Goal: Complete application form

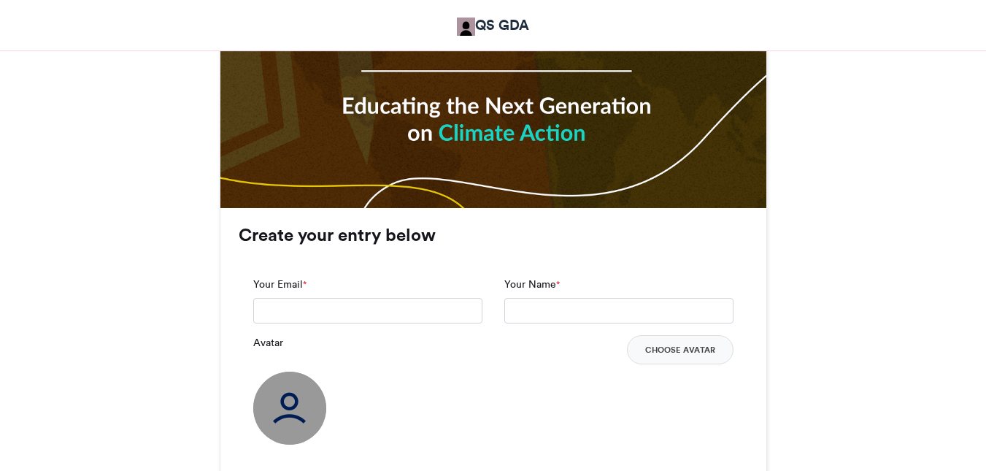
scroll to position [940, 0]
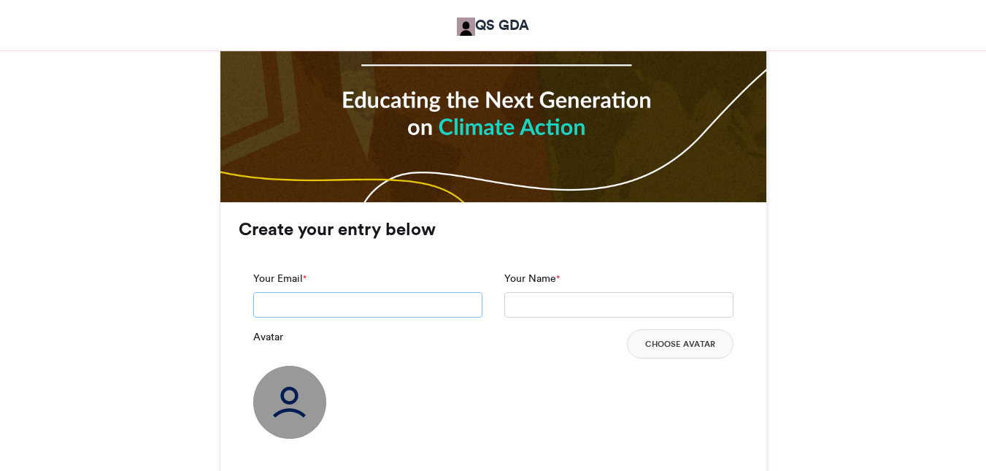
click at [323, 306] on input "Your Email *" at bounding box center [367, 305] width 229 height 26
click at [610, 306] on input "Your Name *" at bounding box center [618, 305] width 229 height 26
drag, startPoint x: 477, startPoint y: 365, endPoint x: 486, endPoint y: 371, distance: 11.1
click at [477, 366] on div "Avatar Choose Avatar" at bounding box center [493, 383] width 480 height 109
click at [682, 347] on button "Choose Avatar" at bounding box center [680, 343] width 107 height 29
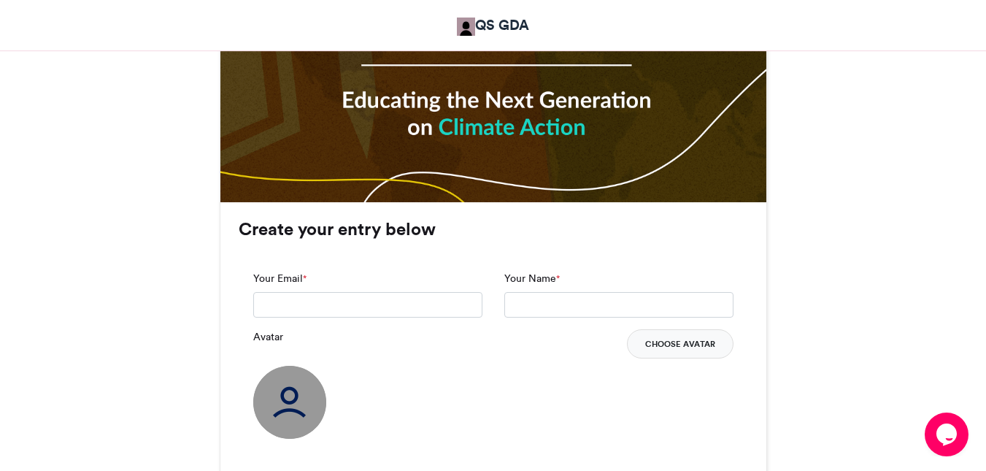
scroll to position [0, 0]
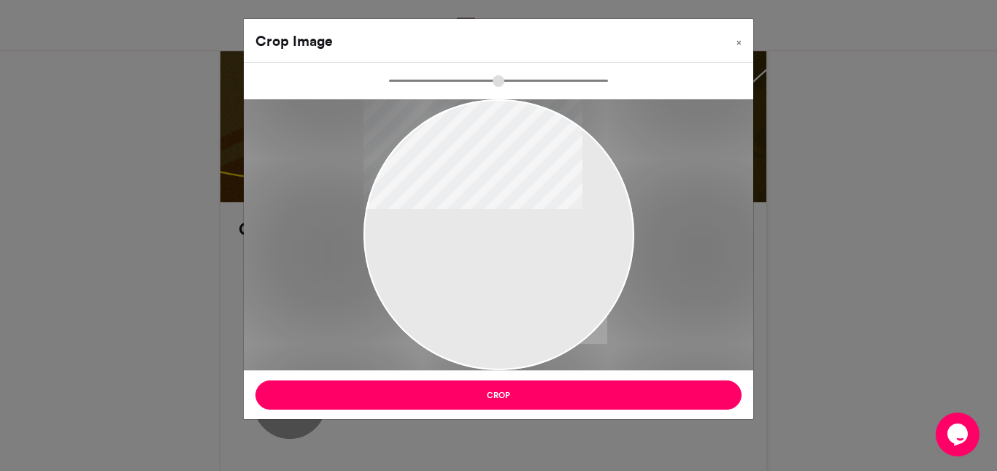
type input "******"
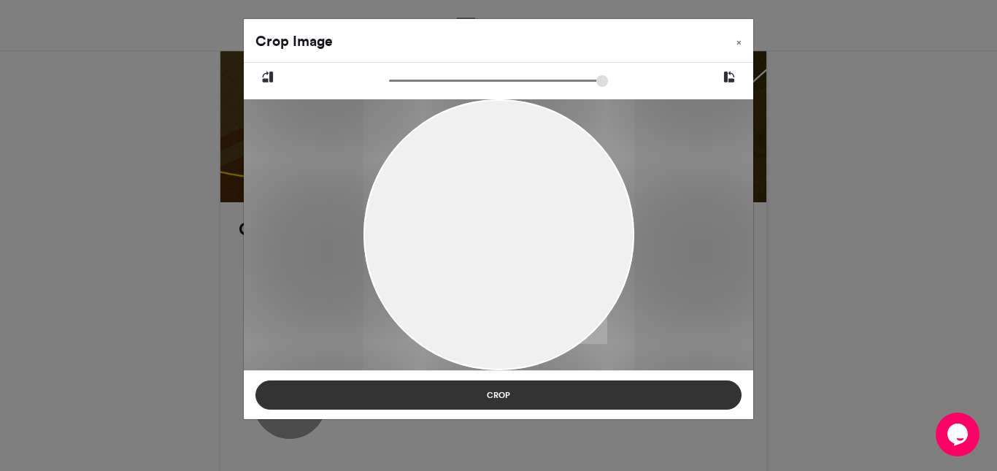
click at [477, 390] on button "Crop" at bounding box center [498, 394] width 486 height 29
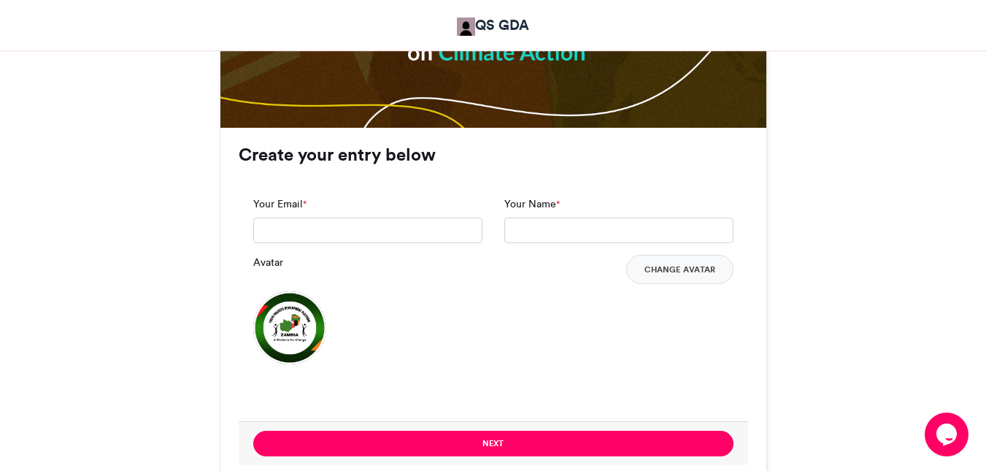
scroll to position [1007, 0]
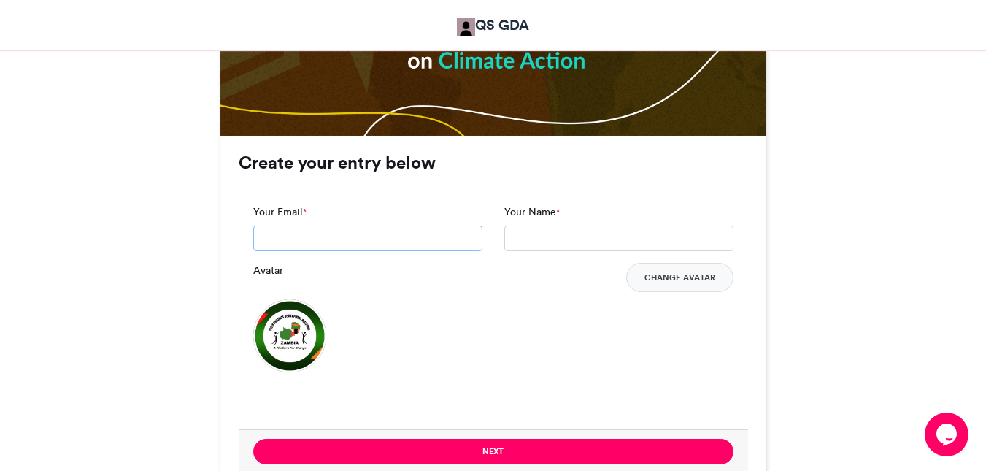
drag, startPoint x: 308, startPoint y: 236, endPoint x: 312, endPoint y: 246, distance: 11.1
click at [309, 238] on input "Your Email *" at bounding box center [367, 239] width 229 height 26
type input "**********"
click at [574, 236] on input "Your Name *" at bounding box center [618, 239] width 229 height 26
type input "*******"
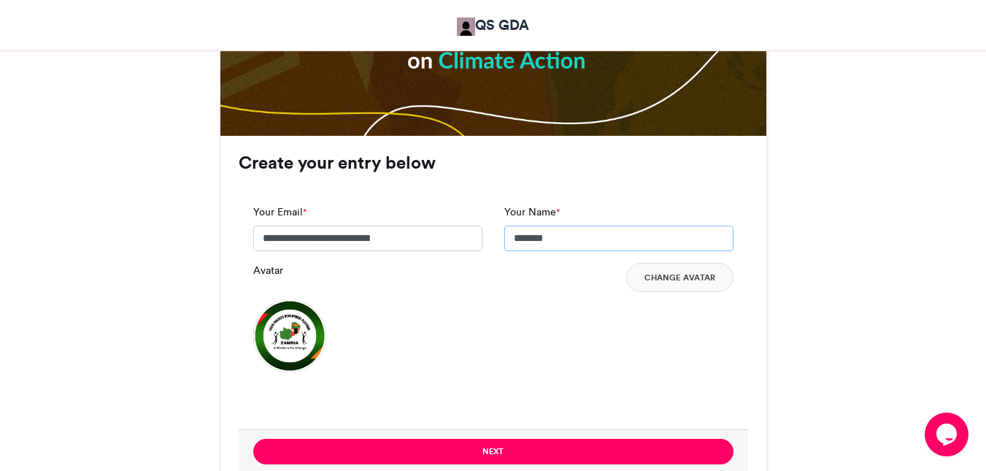
scroll to position [1285, 0]
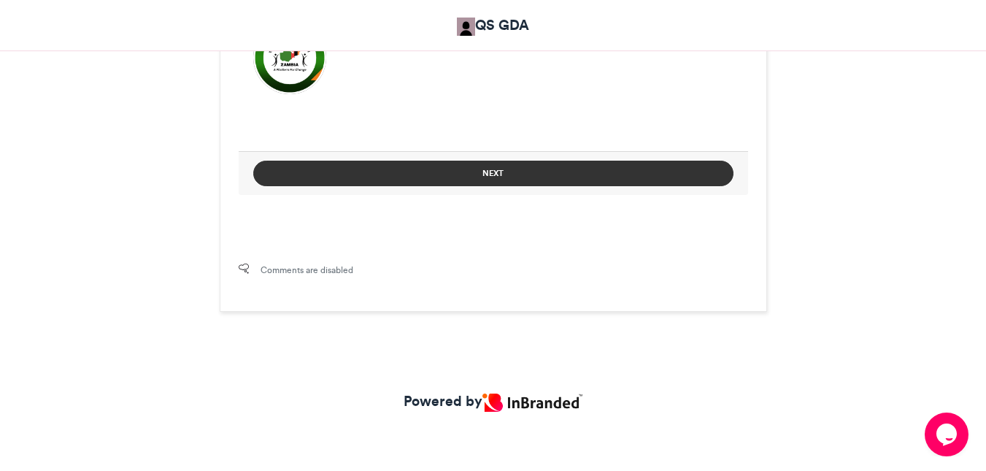
click at [466, 167] on button "Next" at bounding box center [493, 174] width 480 height 26
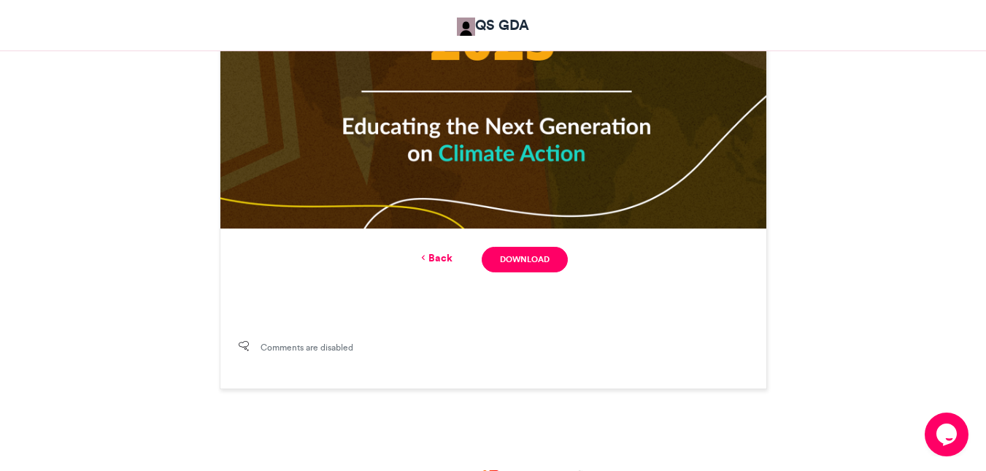
scroll to position [990, 0]
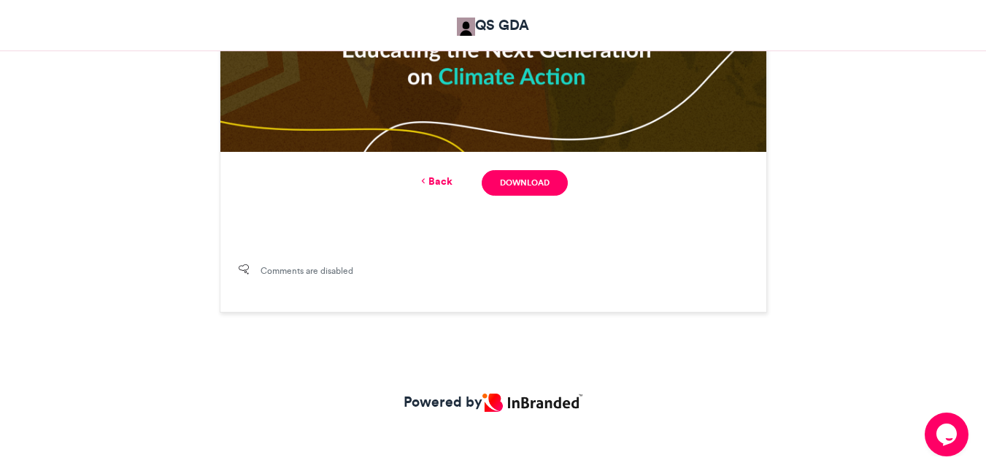
drag, startPoint x: 988, startPoint y: 374, endPoint x: 10, endPoint y: 34, distance: 1034.6
click at [537, 187] on link "Download" at bounding box center [524, 183] width 85 height 26
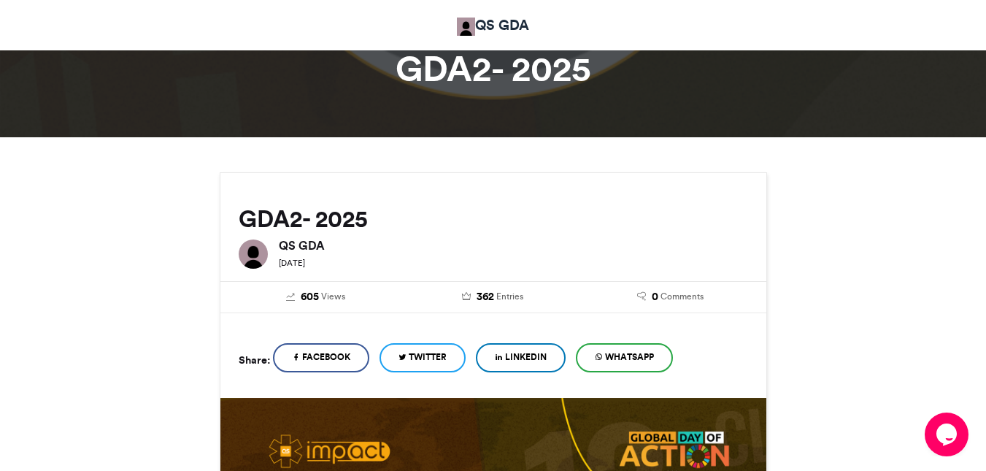
scroll to position [0, 0]
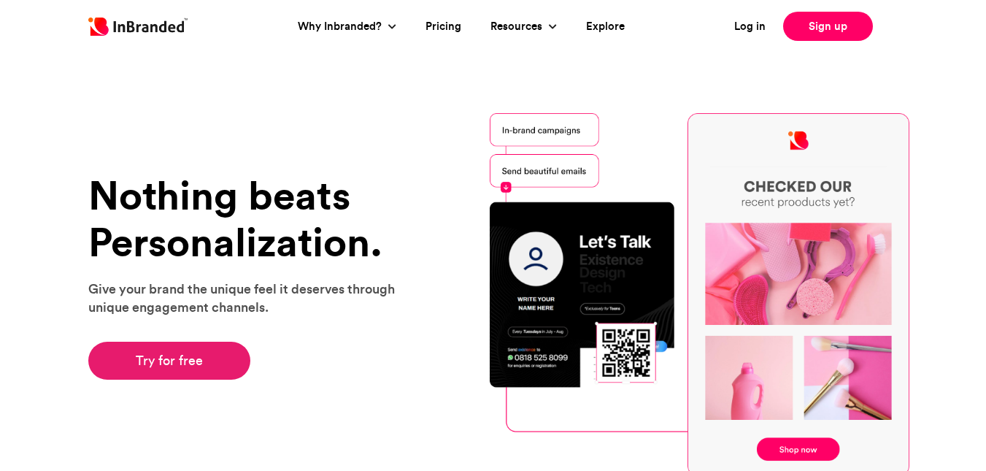
click at [177, 360] on link "Try for free" at bounding box center [169, 361] width 163 height 38
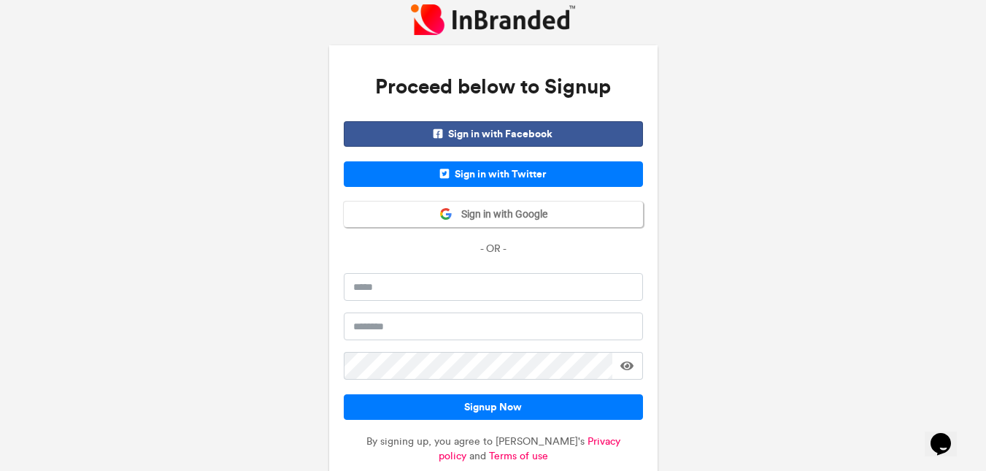
click at [91, 67] on div "Proceed below to Signup Sign in with Facebook Sign in with Twitter Sign in with…" at bounding box center [493, 265] width 986 height 530
